Goal: Information Seeking & Learning: Check status

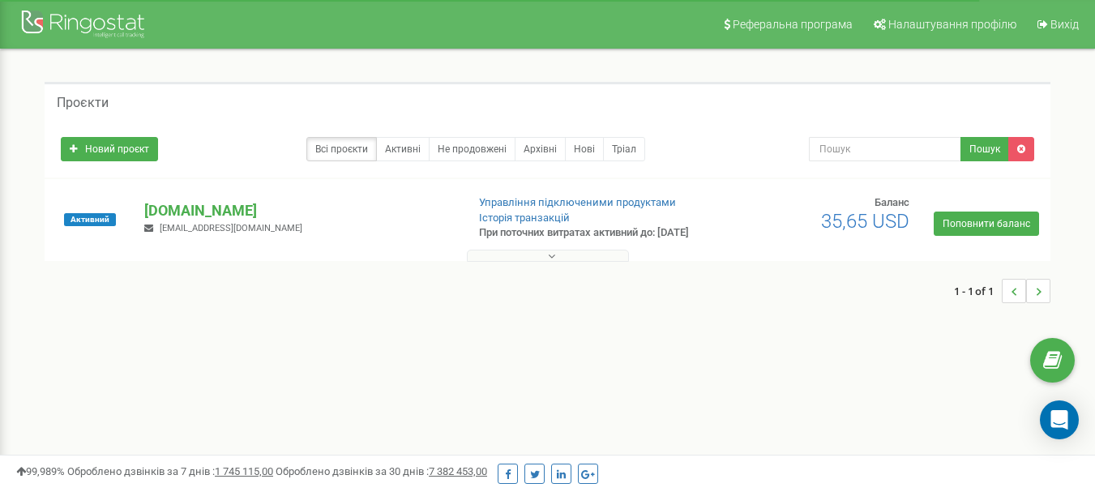
click at [537, 262] on button at bounding box center [548, 256] width 162 height 12
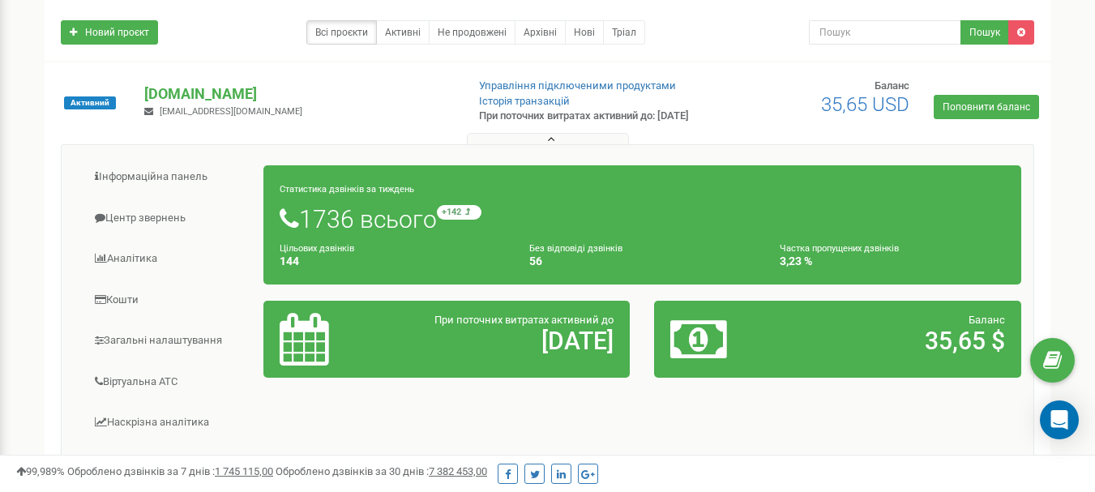
scroll to position [243, 0]
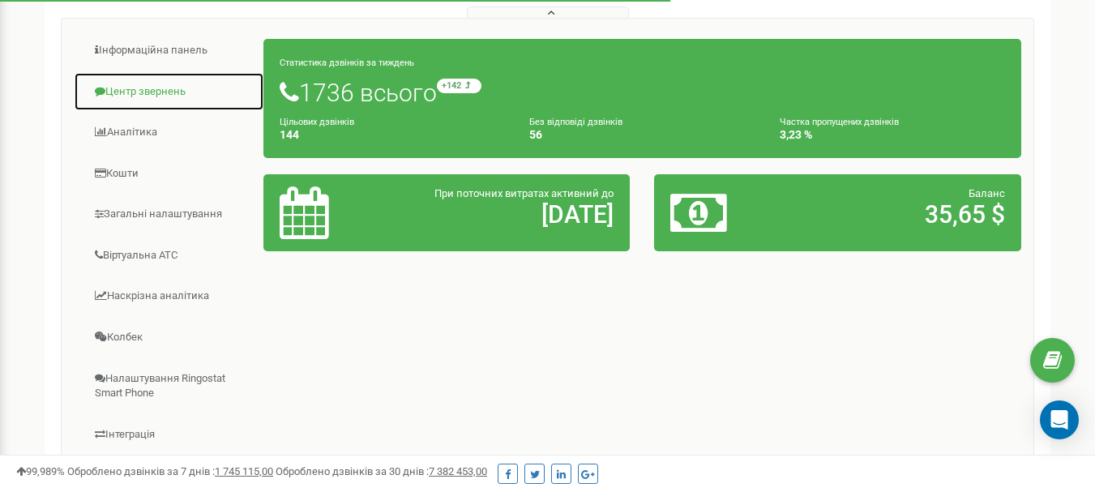
click at [167, 101] on link "Центр звернень" at bounding box center [169, 92] width 190 height 40
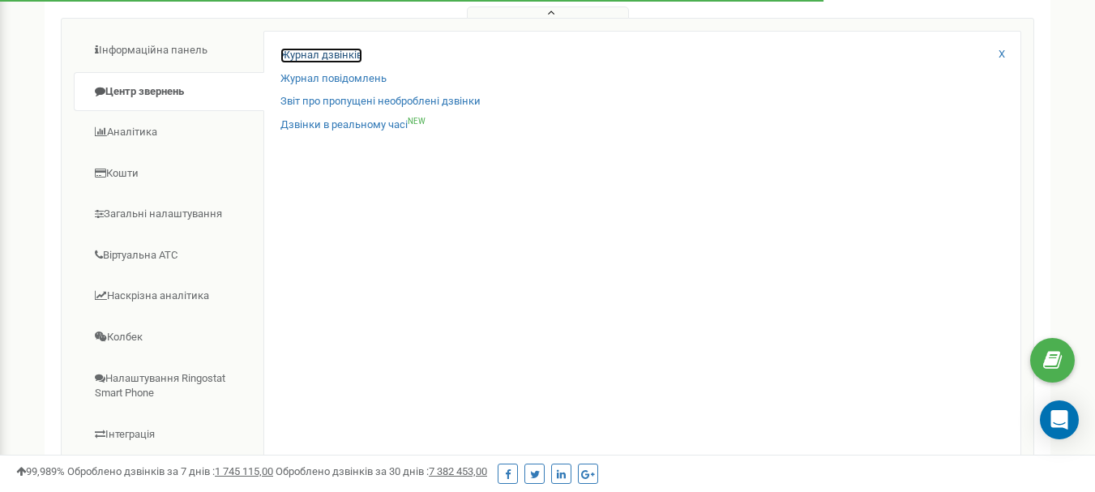
click at [335, 63] on link "Журнал дзвінків" at bounding box center [321, 55] width 82 height 15
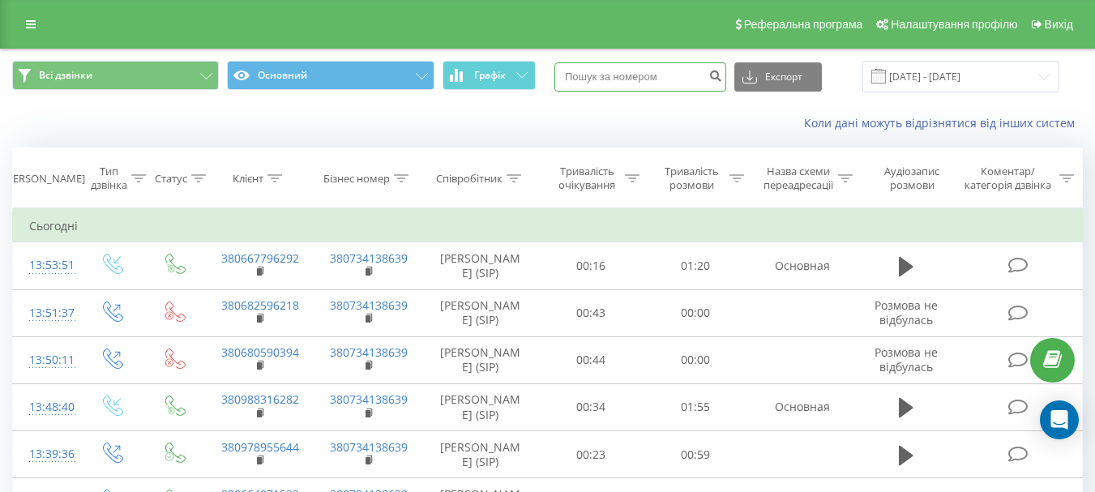
click at [640, 79] on input at bounding box center [640, 76] width 172 height 29
type input "0988868047"
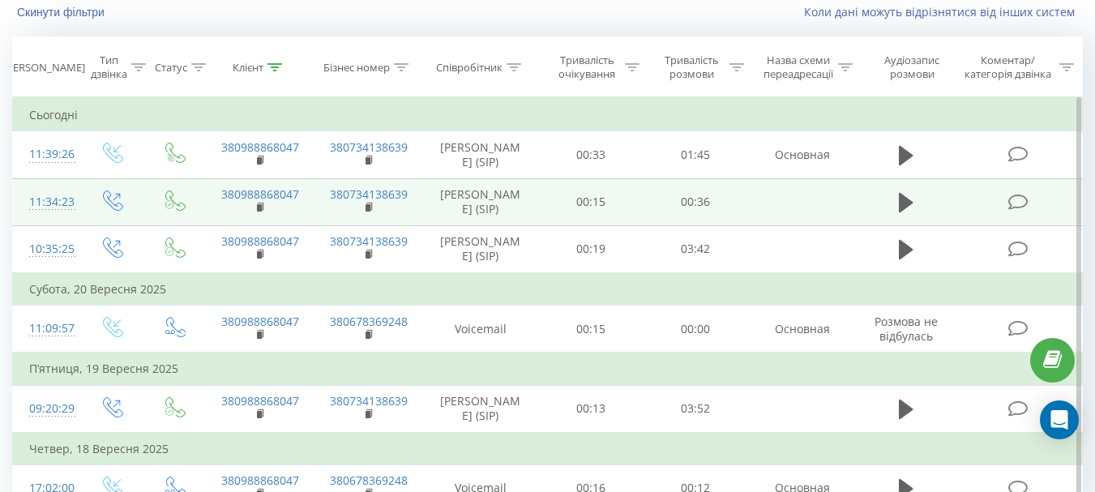
scroll to position [192, 0]
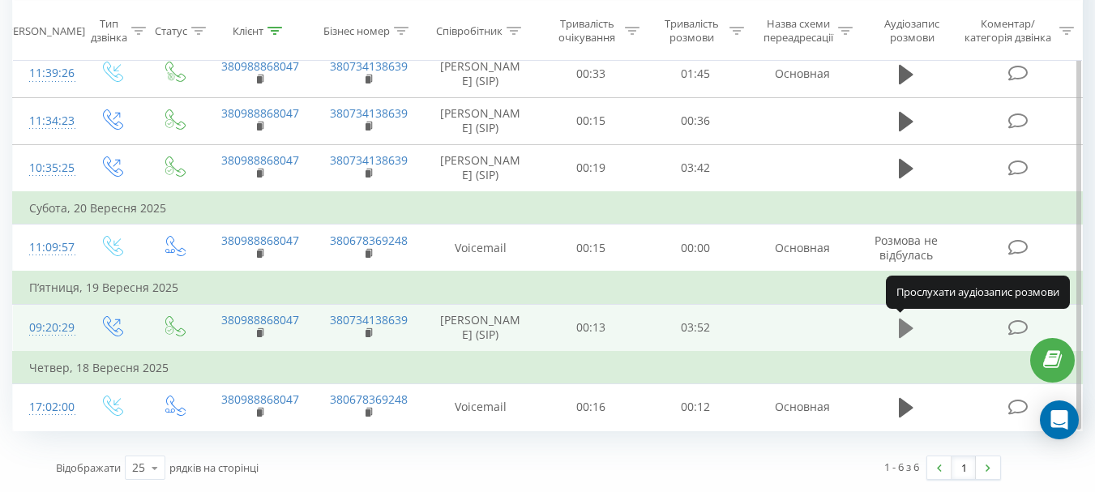
click at [906, 330] on icon at bounding box center [906, 328] width 15 height 19
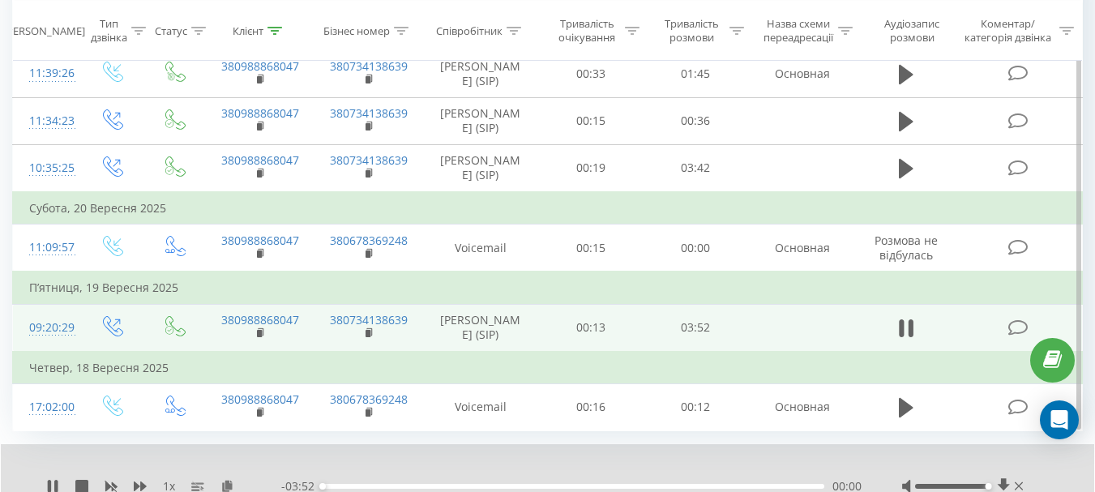
drag, startPoint x: 946, startPoint y: 485, endPoint x: 1011, endPoint y: 493, distance: 65.4
click at [1011, 300] on html "[DOMAIN_NAME] 0988868047 Проекти [DOMAIN_NAME] Дашборд Центр звернень Журнал дз…" at bounding box center [547, 54] width 1095 height 492
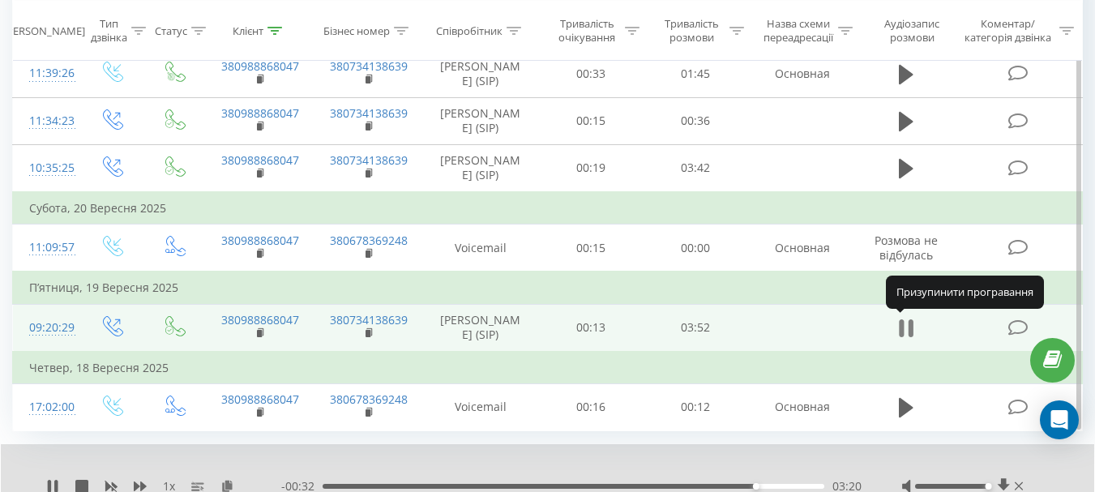
click at [912, 325] on icon at bounding box center [911, 328] width 5 height 18
